Goal: Use online tool/utility: Utilize a website feature to perform a specific function

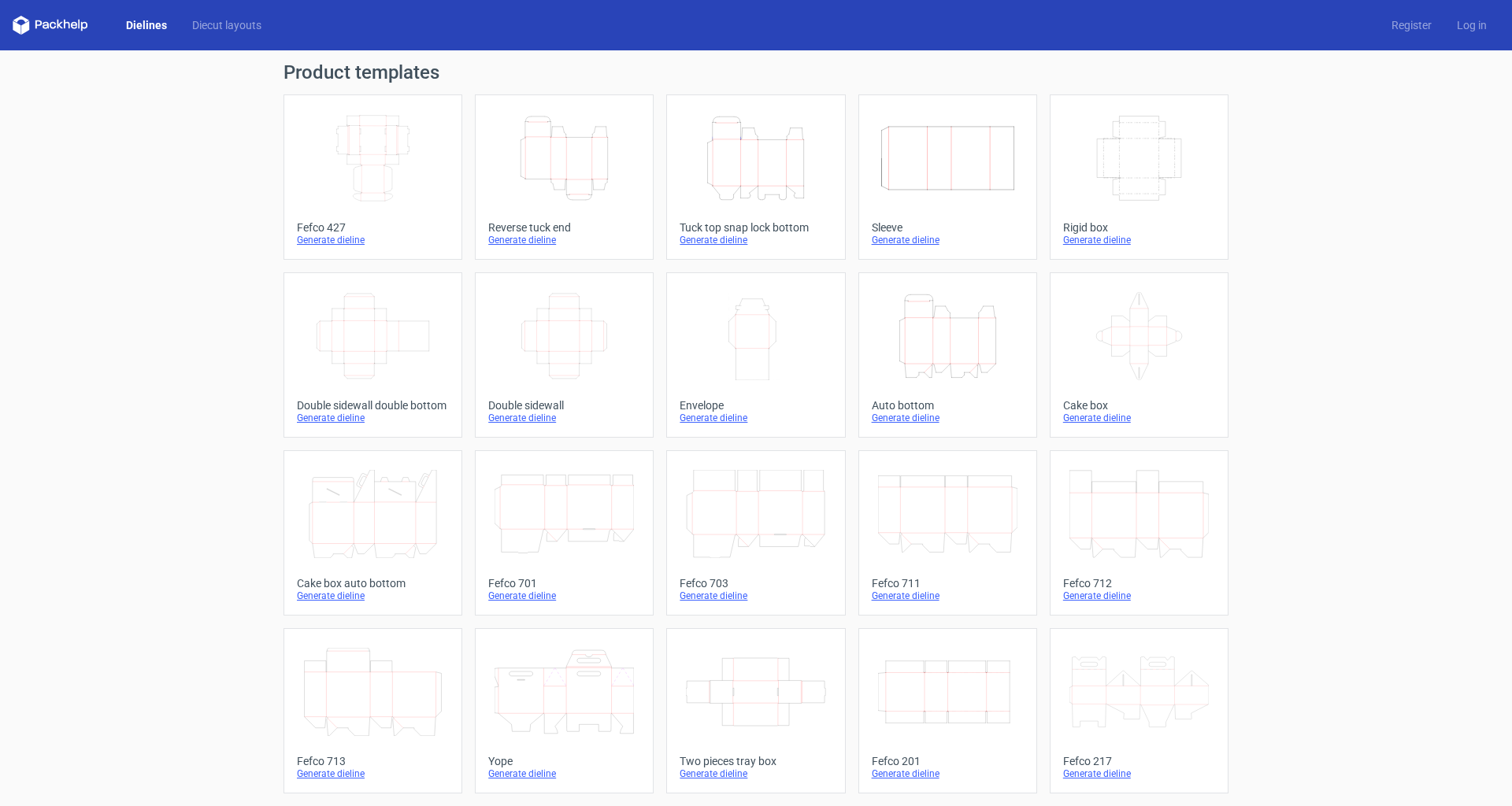
click at [901, 403] on div "Auto bottom" at bounding box center [948, 405] width 152 height 13
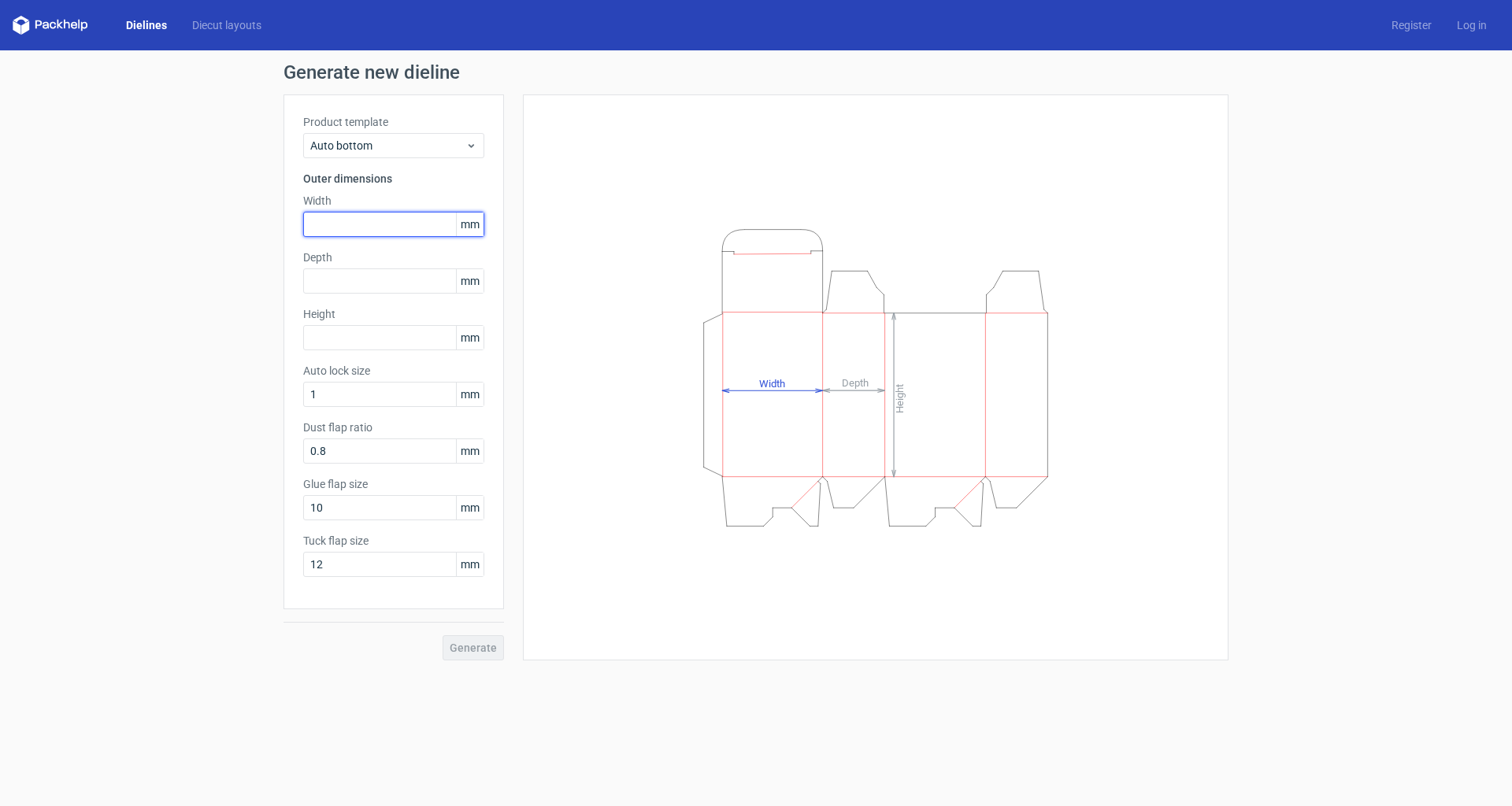
click at [379, 222] on input "text" at bounding box center [394, 224] width 181 height 25
type input "2"
type input "45"
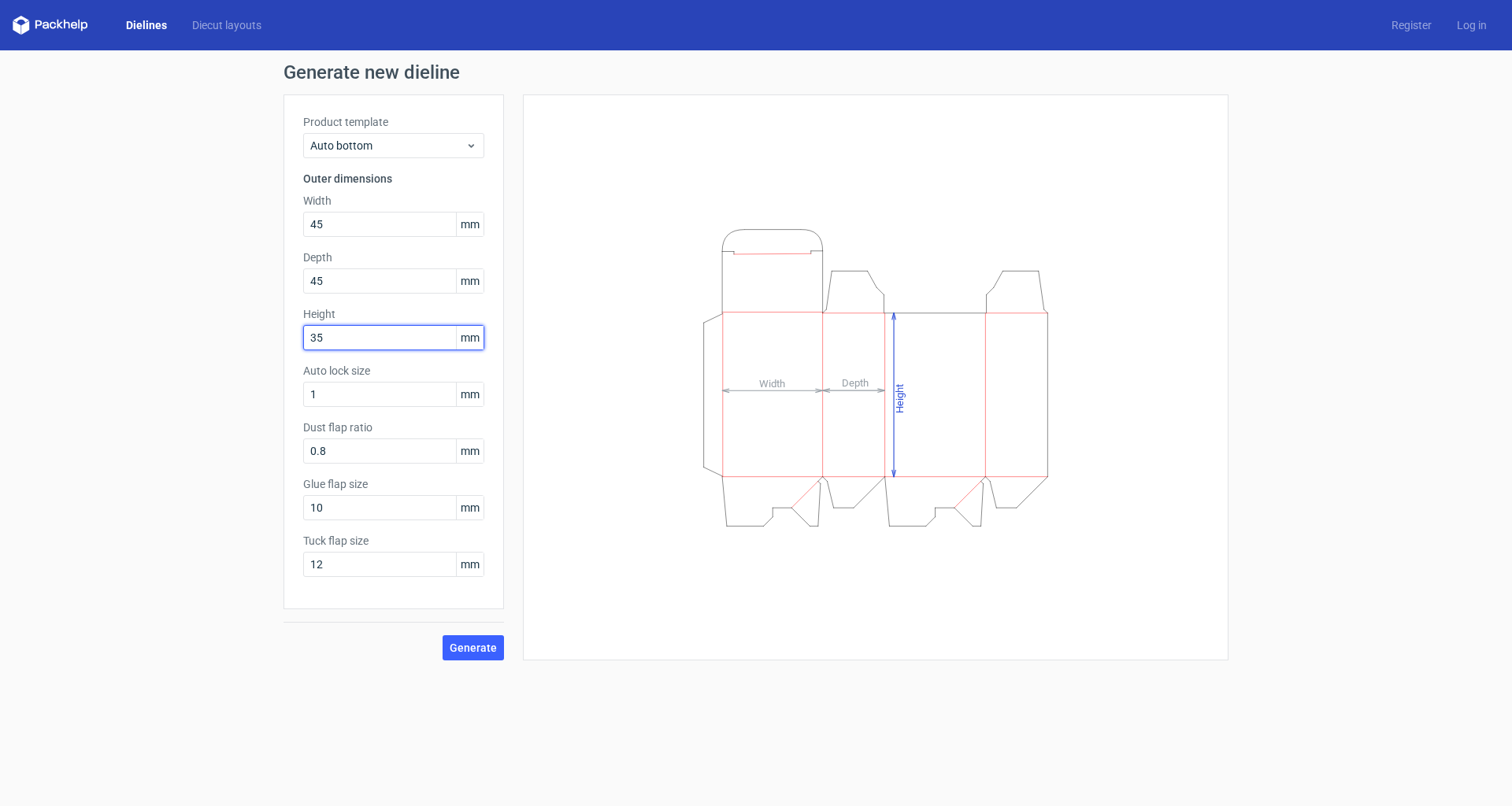
type input "35"
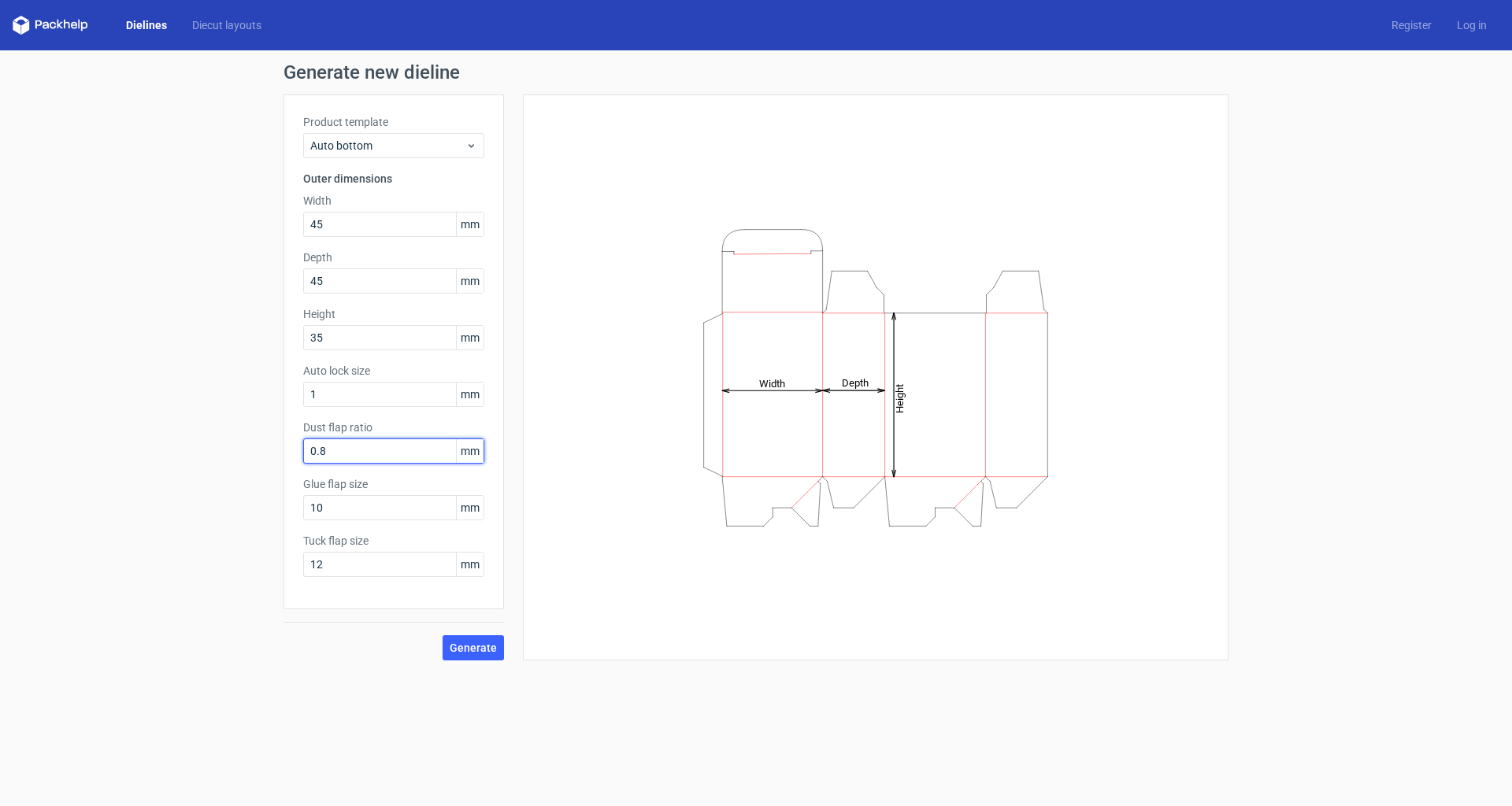
click at [397, 440] on input "0.8" at bounding box center [394, 451] width 181 height 25
click at [379, 454] on input "0.8" at bounding box center [394, 451] width 181 height 25
type input "1"
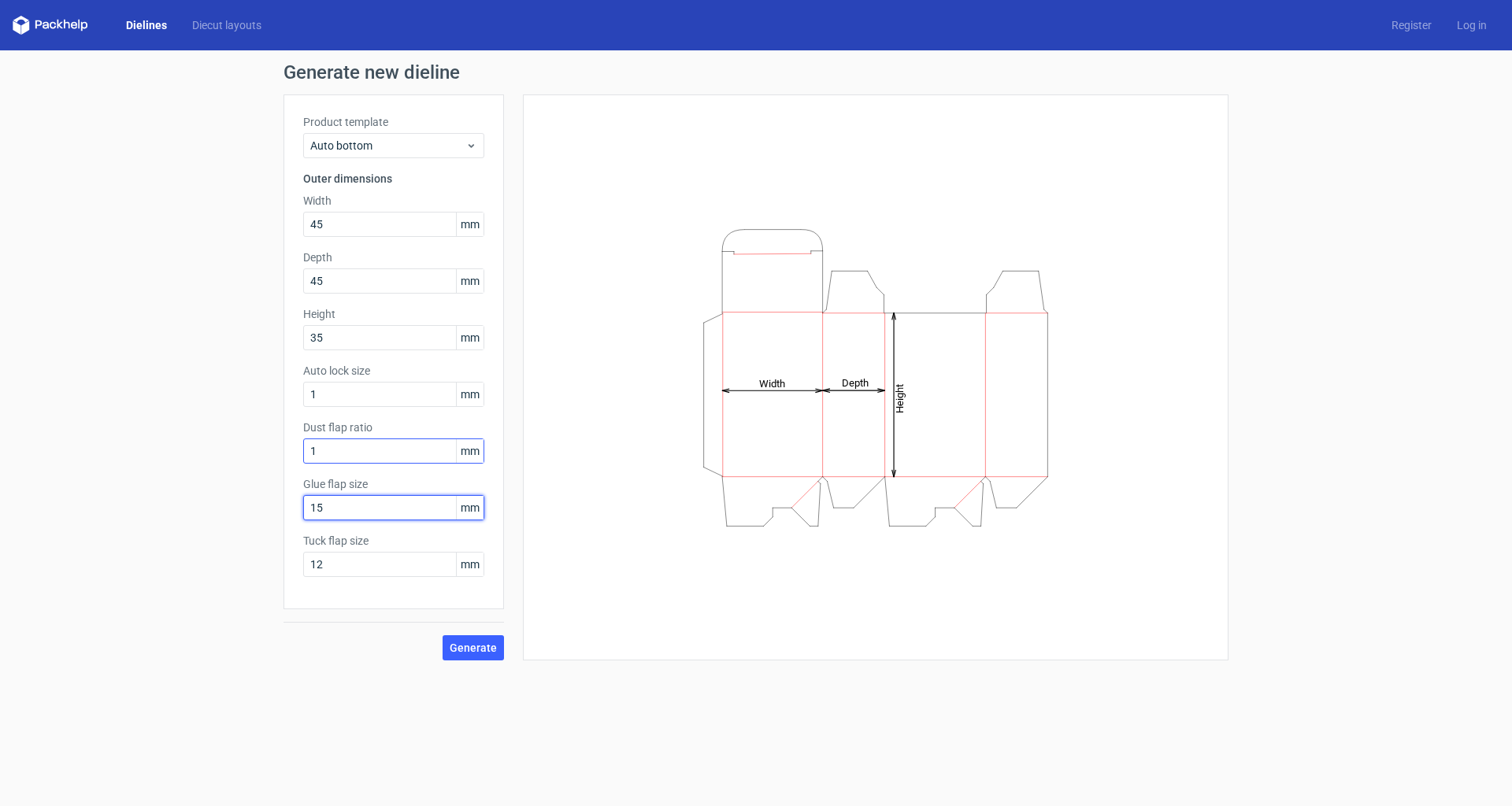
type input "15"
click at [478, 650] on span "Generate" at bounding box center [473, 648] width 47 height 11
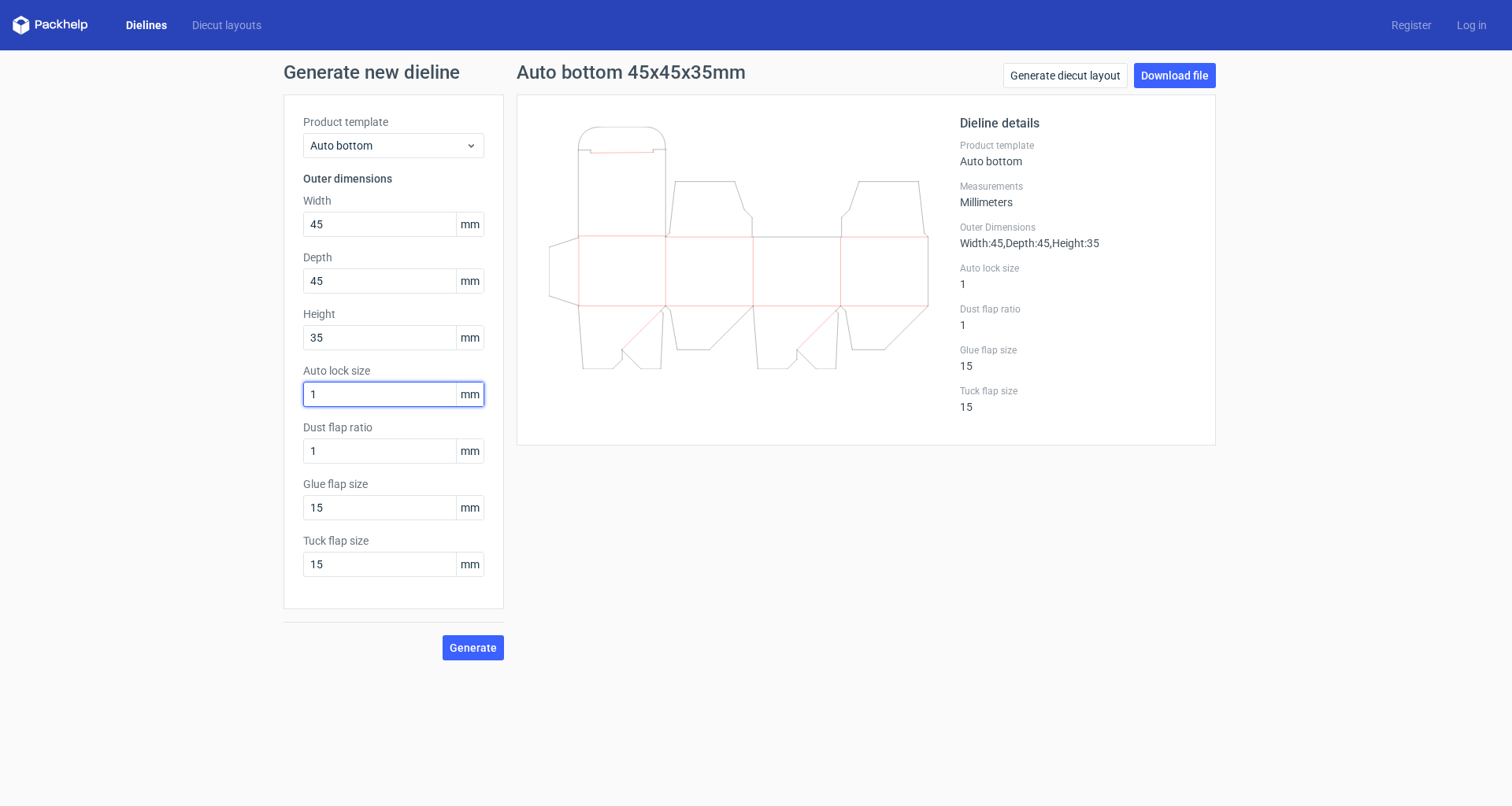
drag, startPoint x: 314, startPoint y: 400, endPoint x: 292, endPoint y: 403, distance: 22.2
click at [292, 403] on div "Product template Auto bottom Outer dimensions Width 45 mm Depth 45 mm Height 35…" at bounding box center [394, 352] width 220 height 515
drag, startPoint x: 313, startPoint y: 393, endPoint x: 286, endPoint y: 386, distance: 27.9
click at [298, 390] on div "Product template Auto bottom Outer dimensions Width 45 mm Depth 45 mm Height 35…" at bounding box center [394, 352] width 220 height 515
type input "2"
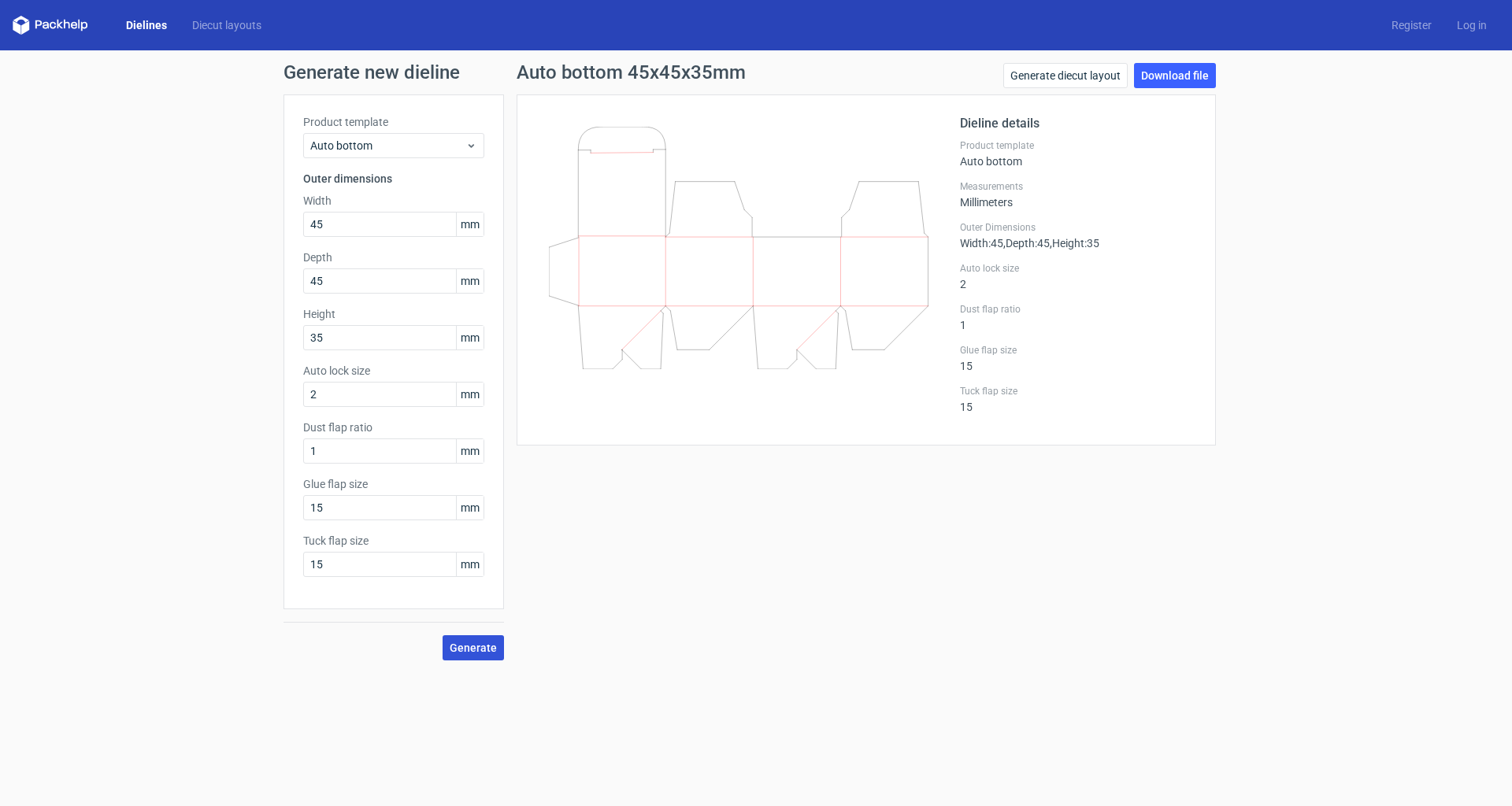
click at [477, 648] on span "Generate" at bounding box center [473, 648] width 47 height 11
drag, startPoint x: 314, startPoint y: 392, endPoint x: 302, endPoint y: 390, distance: 12.2
click at [302, 390] on div "Product template Auto bottom Outer dimensions Width 45 mm Depth 45 mm Height 35…" at bounding box center [394, 352] width 220 height 515
click at [469, 651] on span "Generate" at bounding box center [473, 648] width 47 height 11
drag, startPoint x: 320, startPoint y: 394, endPoint x: 299, endPoint y: 396, distance: 21.1
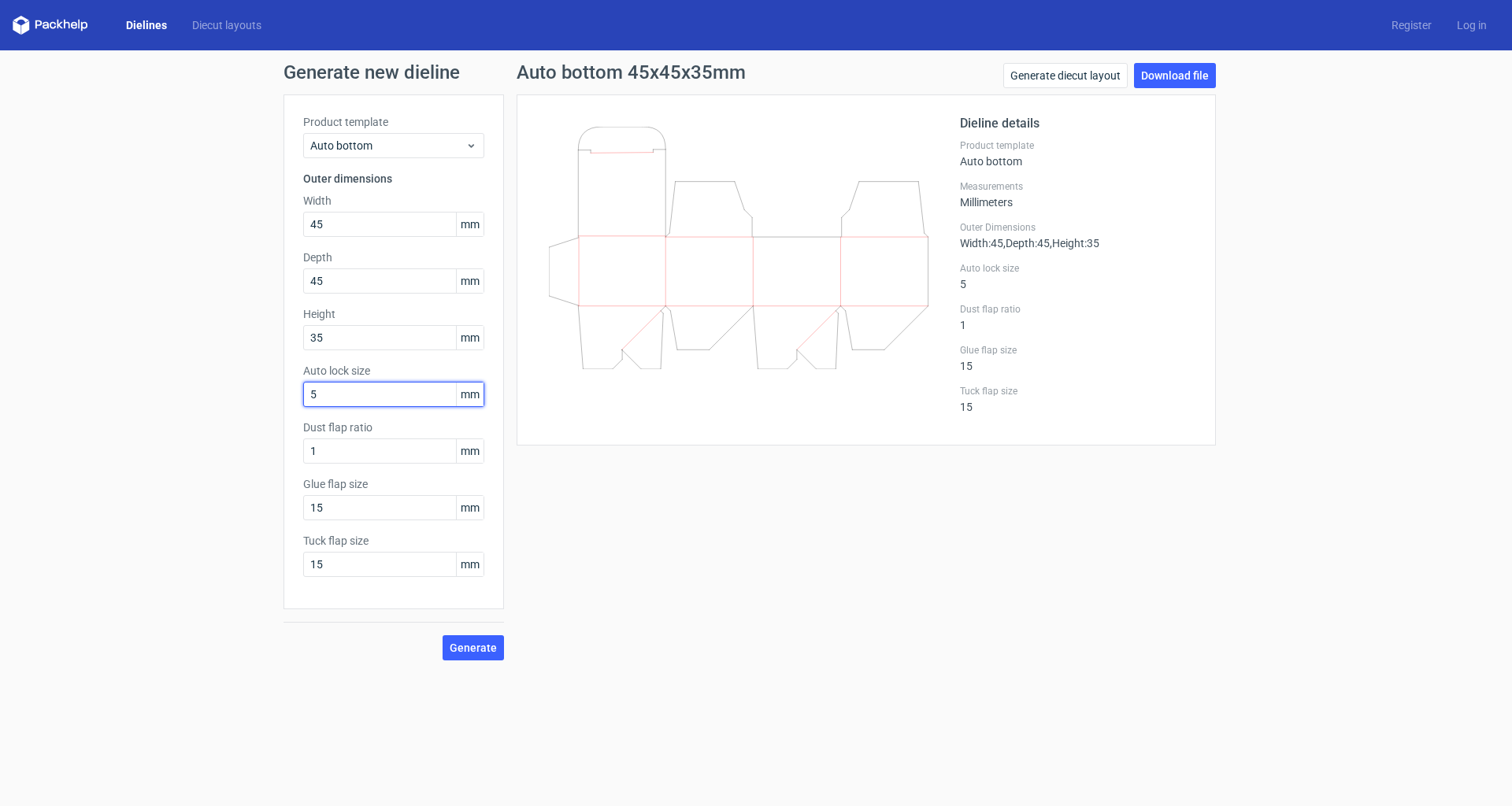
click at [299, 396] on div "Product template Auto bottom Outer dimensions Width 45 mm Depth 45 mm Height 35…" at bounding box center [394, 352] width 220 height 515
type input "1"
click at [470, 651] on span "Generate" at bounding box center [473, 648] width 47 height 11
click at [425, 149] on span "Auto bottom" at bounding box center [388, 145] width 156 height 16
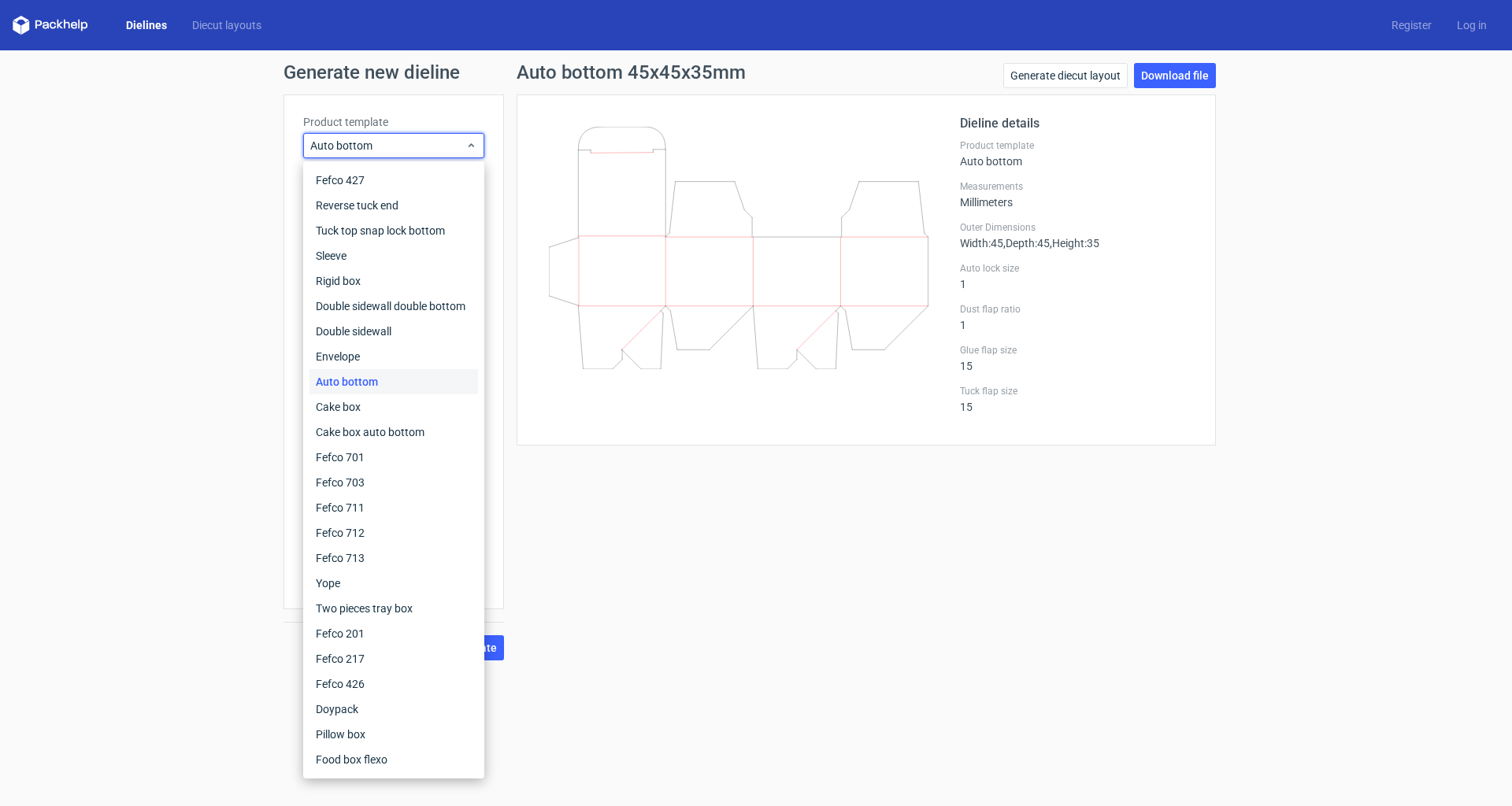
click at [236, 343] on div "Generate new dieline Product template Auto bottom Outer dimensions Width 45 mm …" at bounding box center [756, 361] width 1512 height 623
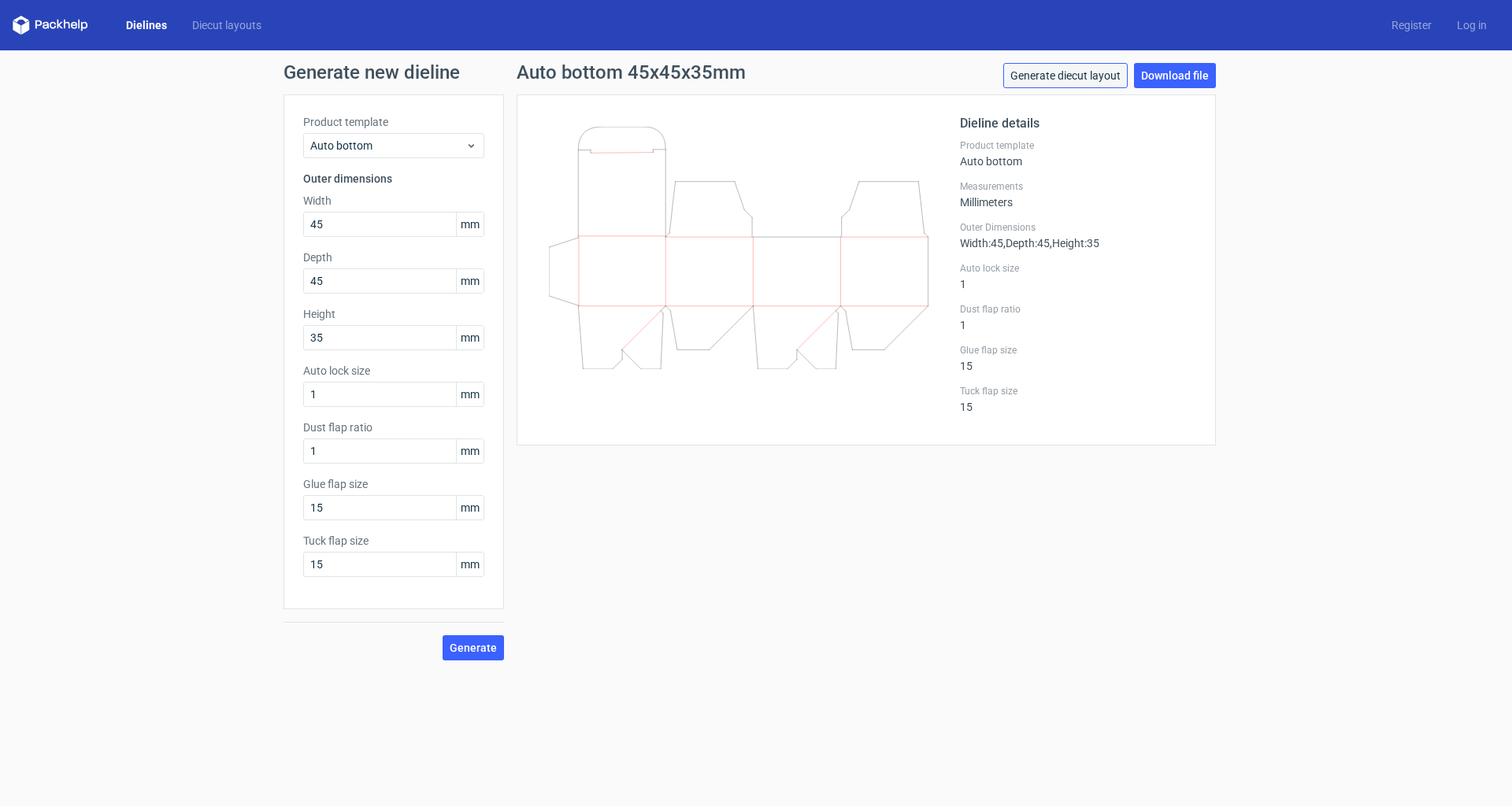
click at [1072, 75] on link "Generate diecut layout" at bounding box center [1066, 75] width 124 height 25
drag, startPoint x: 334, startPoint y: 564, endPoint x: 294, endPoint y: 561, distance: 40.1
click at [294, 561] on div "Product template Auto bottom Outer dimensions Width 45 mm Depth 45 mm Height 35…" at bounding box center [394, 352] width 220 height 515
type input "10"
click at [458, 648] on span "Generate" at bounding box center [473, 648] width 47 height 11
